Goal: Download file/media

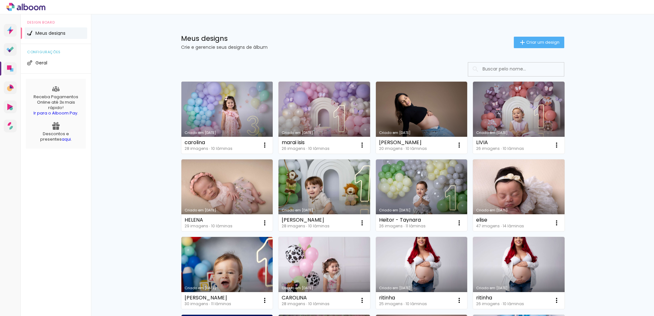
click at [211, 118] on link "Criado em [DATE]" at bounding box center [227, 118] width 92 height 72
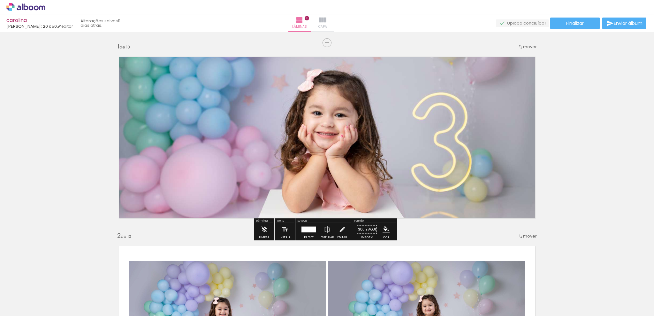
click at [326, 22] on iron-icon at bounding box center [322, 20] width 8 height 8
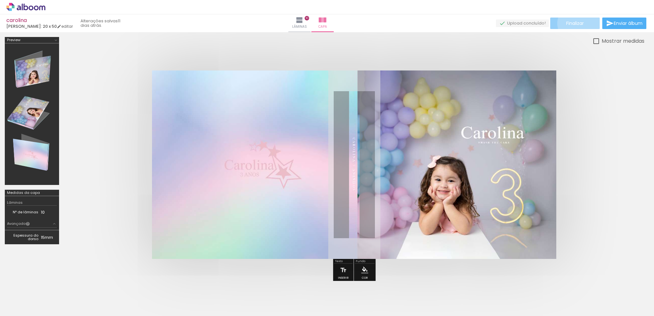
click at [578, 23] on span "Finalizar" at bounding box center [575, 23] width 18 height 4
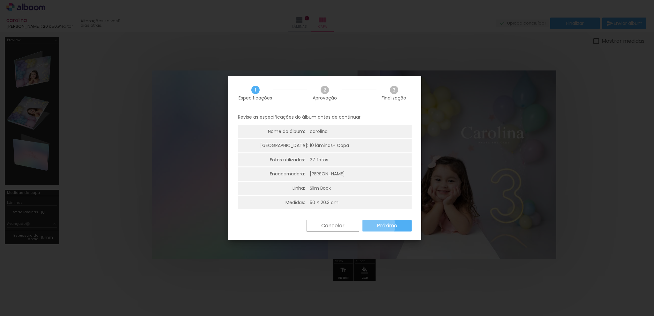
click at [0, 0] on slot "Próximo" at bounding box center [0, 0] width 0 height 0
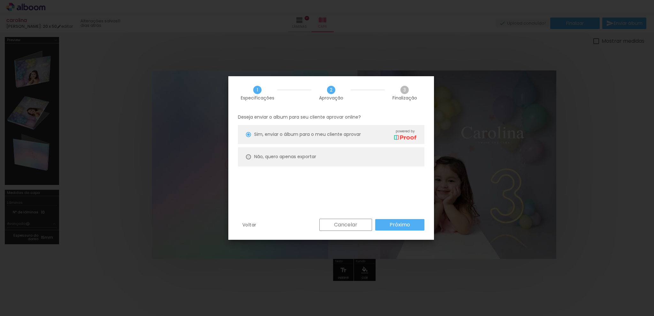
click at [247, 155] on div at bounding box center [248, 156] width 5 height 5
type paper-radio-button "on"
click at [0, 0] on slot "Próximo" at bounding box center [0, 0] width 0 height 0
type input "Alta, 300 DPI"
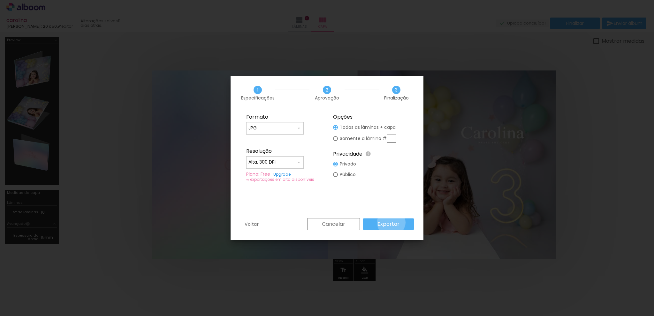
click at [0, 0] on slot "Exportar" at bounding box center [0, 0] width 0 height 0
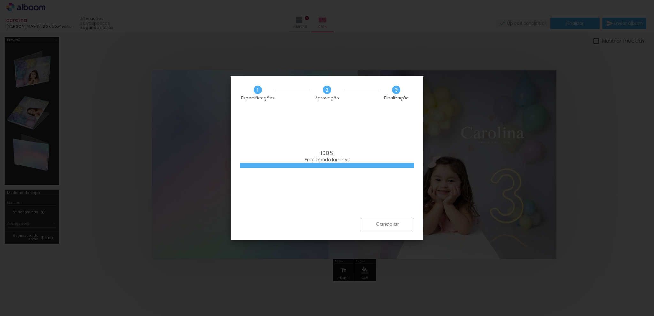
click at [316, 112] on div "100% Empilhando lâminas" at bounding box center [326, 164] width 193 height 109
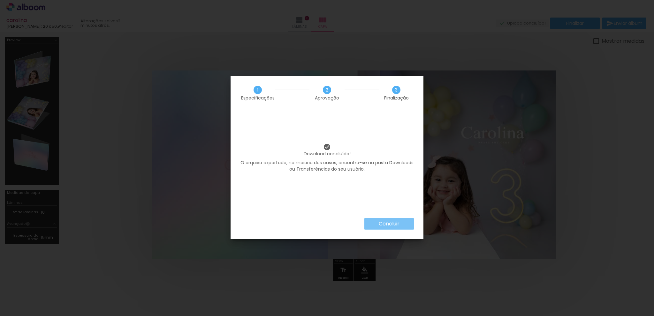
click at [0, 0] on slot "Concluir" at bounding box center [0, 0] width 0 height 0
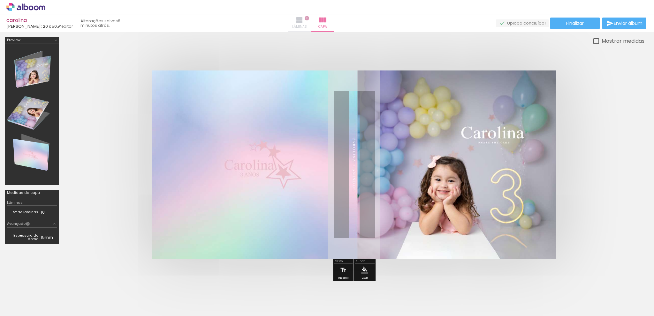
click at [303, 21] on iron-icon at bounding box center [300, 20] width 8 height 8
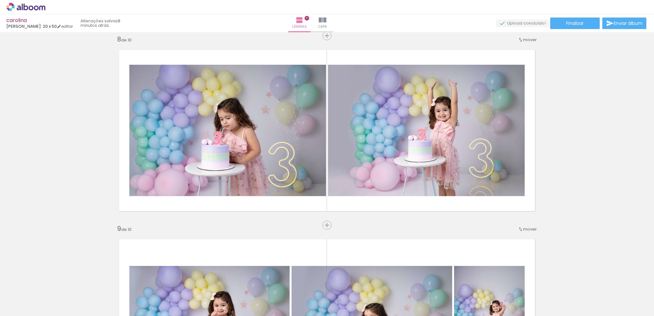
scroll to position [1372, 0]
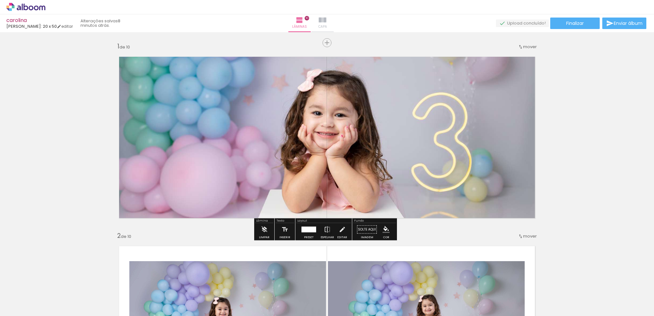
click at [326, 18] on iron-icon at bounding box center [322, 20] width 8 height 8
